Goal: Information Seeking & Learning: Learn about a topic

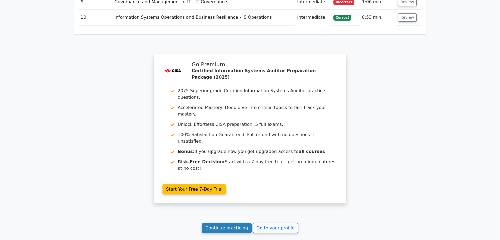
click at [230, 223] on link "Continue practicing" at bounding box center [227, 228] width 50 height 10
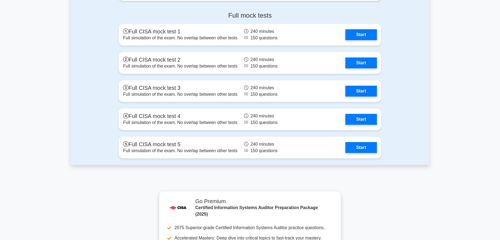
scroll to position [1032, 0]
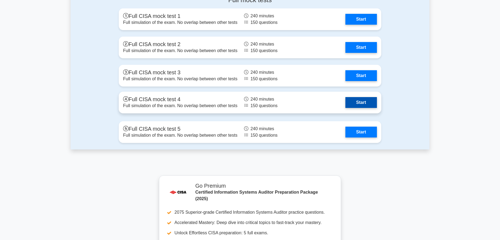
click at [359, 102] on link "Start" at bounding box center [361, 102] width 32 height 11
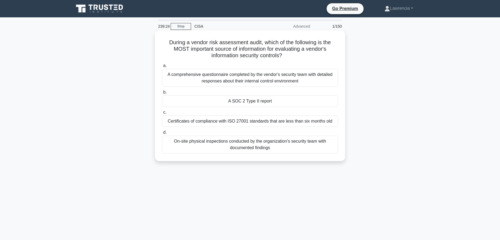
click at [245, 99] on div "A SOC 2 Type II report" at bounding box center [250, 101] width 176 height 11
click at [162, 94] on input "b. A SOC 2 Type II report" at bounding box center [162, 93] width 0 height 4
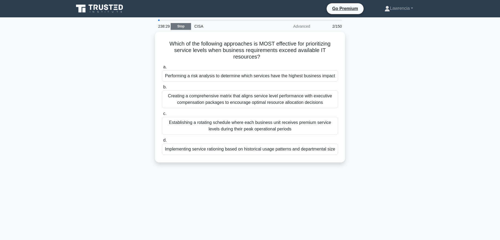
click at [180, 27] on link "Stop" at bounding box center [181, 26] width 20 height 7
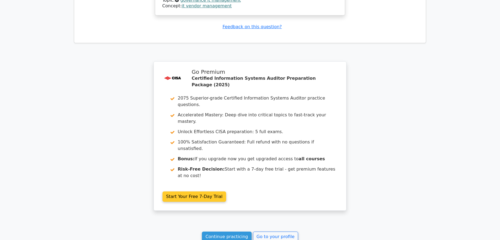
scroll to position [760, 0]
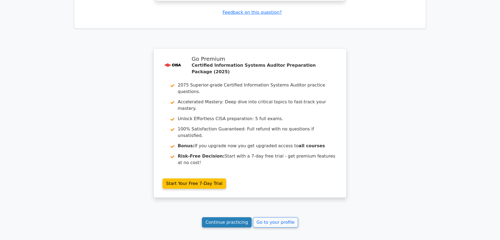
click at [225, 218] on link "Continue practicing" at bounding box center [227, 223] width 50 height 10
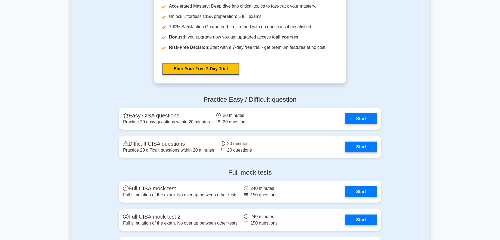
scroll to position [869, 0]
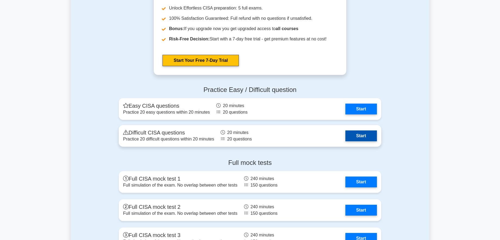
click at [355, 135] on link "Start" at bounding box center [361, 136] width 32 height 11
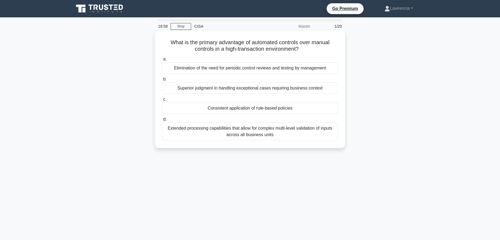
click at [253, 70] on div "Elimination of the need for periodic control reviews and testing by management" at bounding box center [250, 67] width 176 height 11
click at [162, 61] on input "a. Elimination of the need for periodic control reviews and testing by manageme…" at bounding box center [162, 60] width 0 height 4
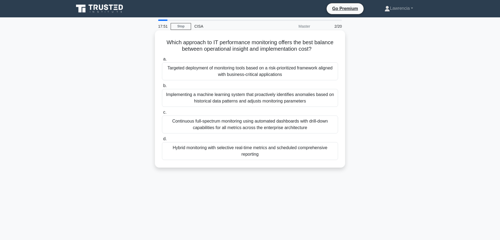
click at [264, 73] on div "Targeted deployment of monitoring tools based on a risk-prioritized framework a…" at bounding box center [250, 71] width 176 height 18
click at [162, 61] on input "a. Targeted deployment of monitoring tools based on a risk-prioritized framewor…" at bounding box center [162, 60] width 0 height 4
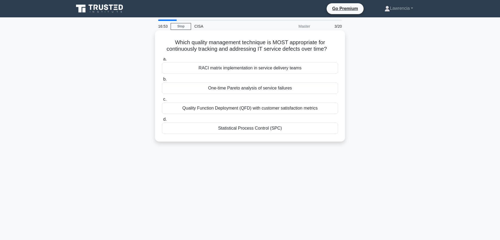
click at [233, 107] on div "Quality Function Deployment (QFD) with customer satisfaction metrics" at bounding box center [250, 108] width 176 height 11
click at [162, 101] on input "c. Quality Function Deployment (QFD) with customer satisfaction metrics" at bounding box center [162, 100] width 0 height 4
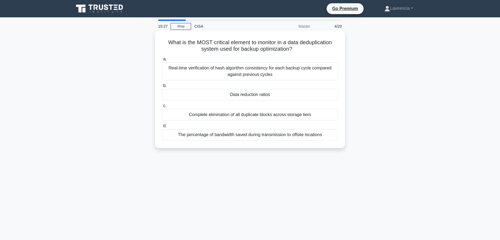
click at [238, 115] on div "Complete elimination of all duplicate blocks across storage tiers" at bounding box center [250, 114] width 176 height 11
click at [162, 108] on input "c. Complete elimination of all duplicate blocks across storage tiers" at bounding box center [162, 106] width 0 height 4
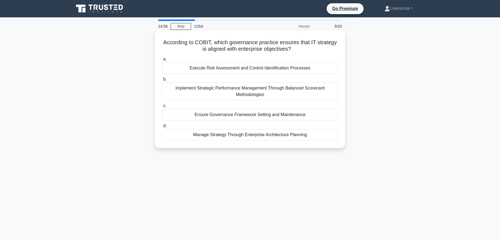
click at [248, 70] on div "Execute Risk Assessment and Control Identification Processes" at bounding box center [250, 67] width 176 height 11
click at [162, 61] on input "a. Execute Risk Assessment and Control Identification Processes" at bounding box center [162, 60] width 0 height 4
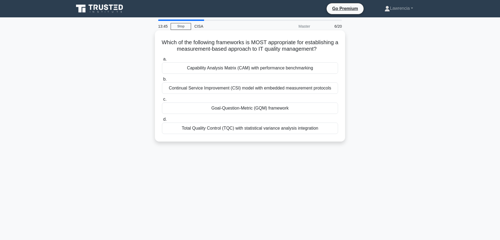
click at [217, 74] on div "Capability Analysis Matrix (CAM) with performance benchmarking" at bounding box center [250, 67] width 176 height 11
click at [162, 61] on input "a. Capability Analysis Matrix (CAM) with performance benchmarking" at bounding box center [162, 60] width 0 height 4
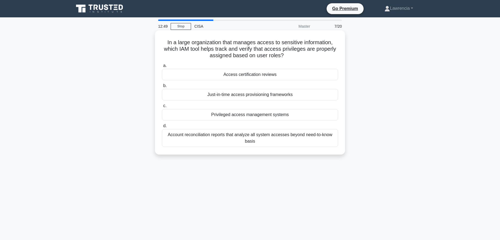
click at [219, 75] on div "Access certification reviews" at bounding box center [250, 74] width 176 height 11
click at [162, 68] on input "a. Access certification reviews" at bounding box center [162, 66] width 0 height 4
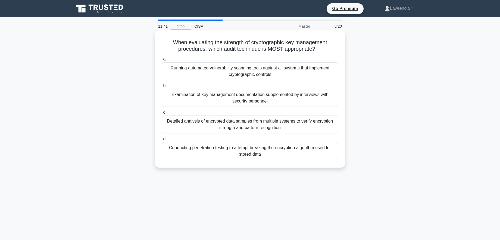
click at [206, 69] on div "Running automated vulnerability scanning tools against all systems that impleme…" at bounding box center [250, 71] width 176 height 18
click at [162, 61] on input "a. Running automated vulnerability scanning tools against all systems that impl…" at bounding box center [162, 60] width 0 height 4
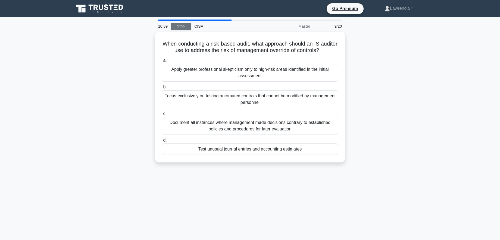
click at [180, 27] on link "Stop" at bounding box center [181, 26] width 20 height 7
